Goal: Obtain resource: Download file/media

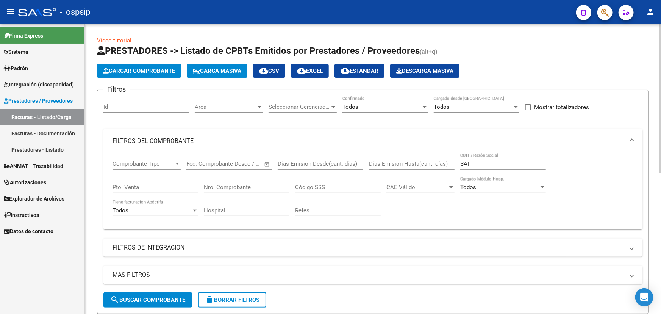
click at [221, 186] on input "Nro. Comprobante" at bounding box center [247, 187] width 86 height 7
type input "33852"
drag, startPoint x: 473, startPoint y: 161, endPoint x: 456, endPoint y: 163, distance: 17.5
click at [456, 163] on div "Comprobante Tipo Comprobante Tipo Start date – End date Fec. Comprobante Desde …" at bounding box center [373, 188] width 521 height 70
click at [213, 184] on input "33852" at bounding box center [247, 187] width 86 height 7
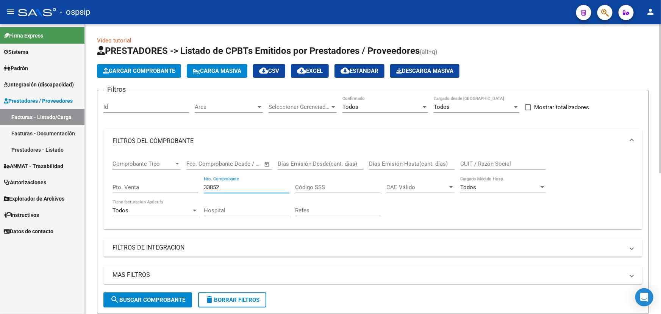
click at [213, 184] on input "33852" at bounding box center [247, 187] width 86 height 7
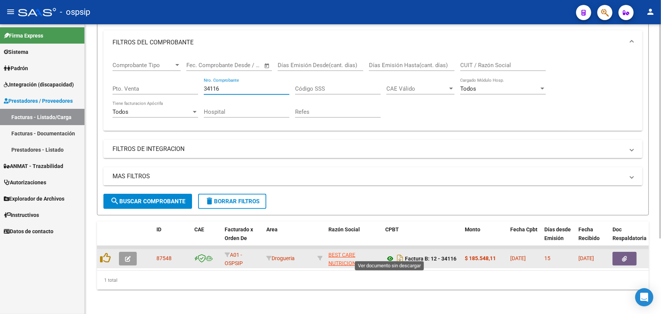
type input "34116"
click at [389, 254] on icon at bounding box center [391, 258] width 10 height 9
click at [633, 252] on button "button" at bounding box center [625, 259] width 24 height 14
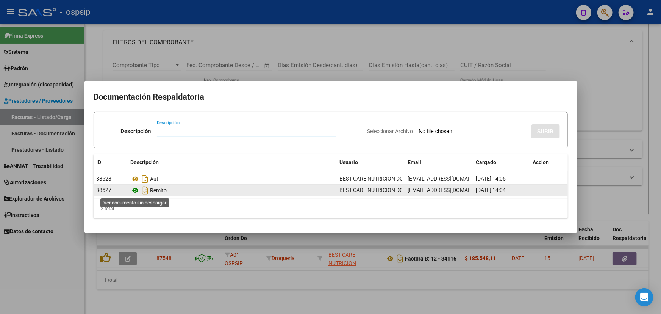
click at [136, 190] on icon at bounding box center [136, 190] width 10 height 9
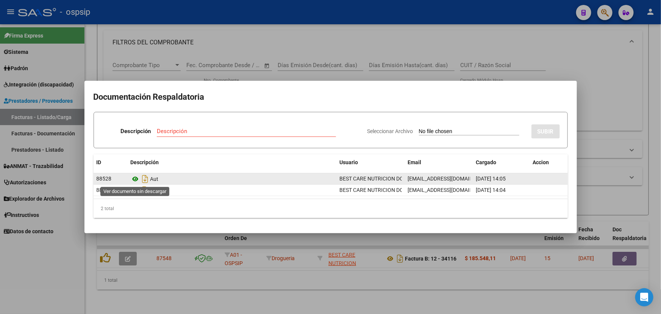
click at [137, 179] on icon at bounding box center [136, 178] width 10 height 9
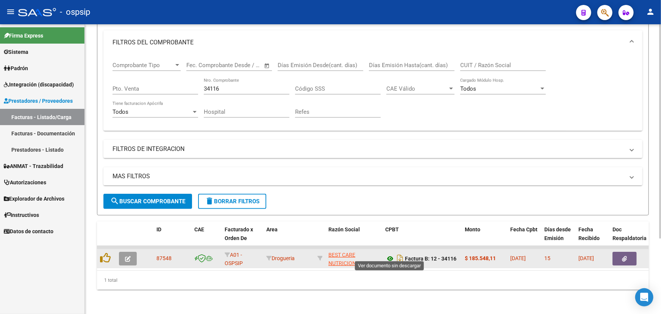
click at [389, 254] on icon at bounding box center [391, 258] width 10 height 9
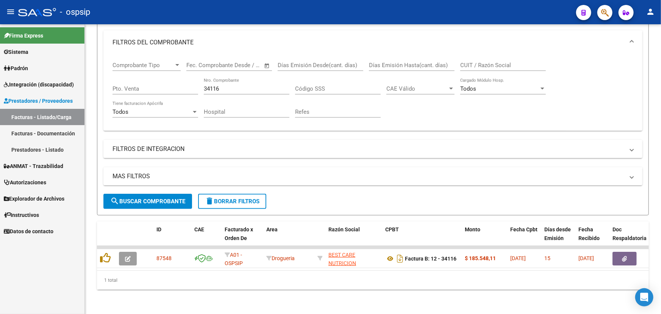
click at [652, 10] on mat-icon "person" at bounding box center [650, 11] width 9 height 9
click at [649, 47] on button "exit_to_app Salir" at bounding box center [635, 50] width 46 height 18
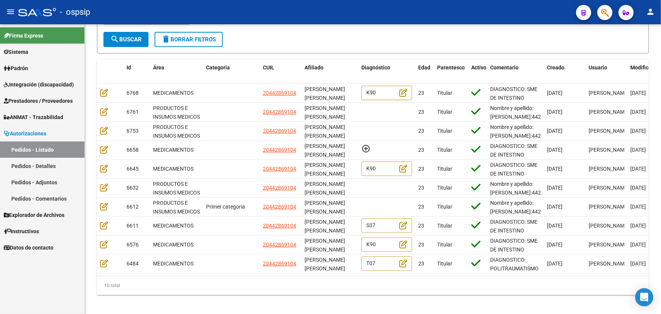
scroll to position [1, 0]
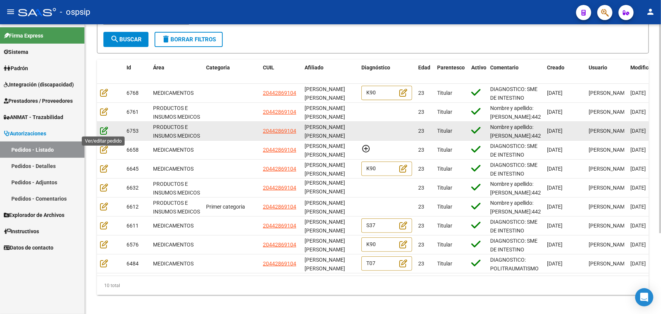
click at [104, 129] on icon at bounding box center [104, 130] width 8 height 8
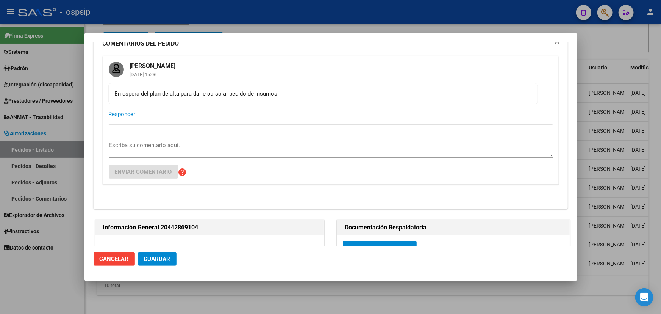
scroll to position [0, 0]
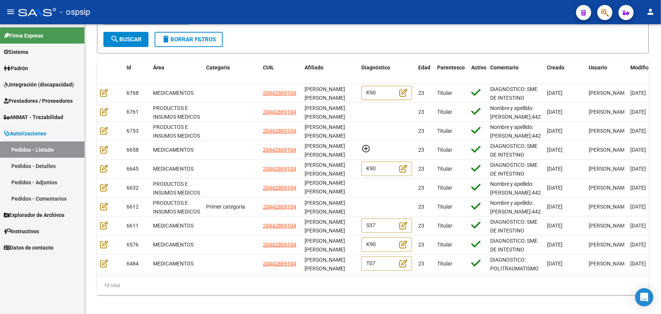
click at [649, 12] on mat-icon "person" at bounding box center [650, 11] width 9 height 9
click at [639, 49] on button "exit_to_app Salir" at bounding box center [635, 50] width 46 height 18
